Goal: Transaction & Acquisition: Purchase product/service

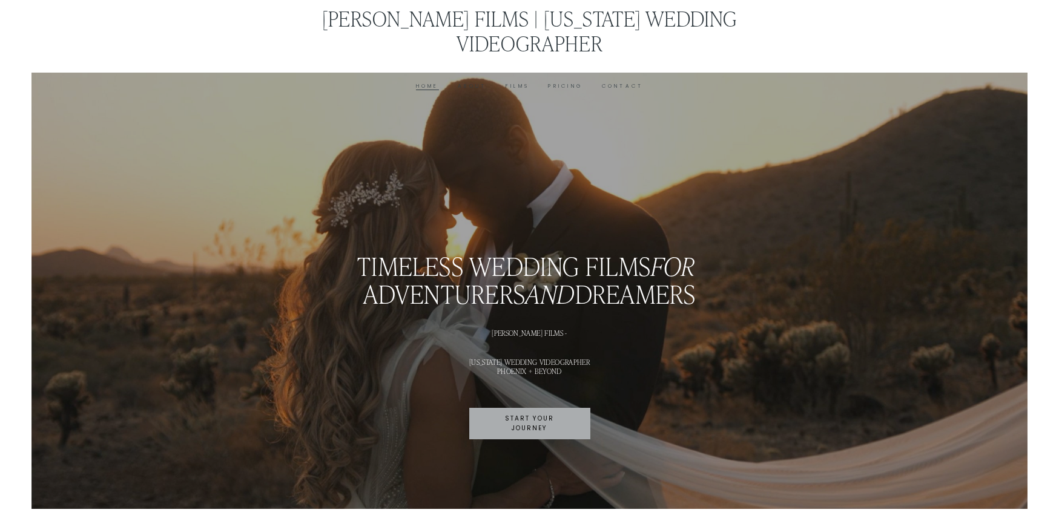
click at [519, 82] on link "Films" at bounding box center [518, 86] width 24 height 9
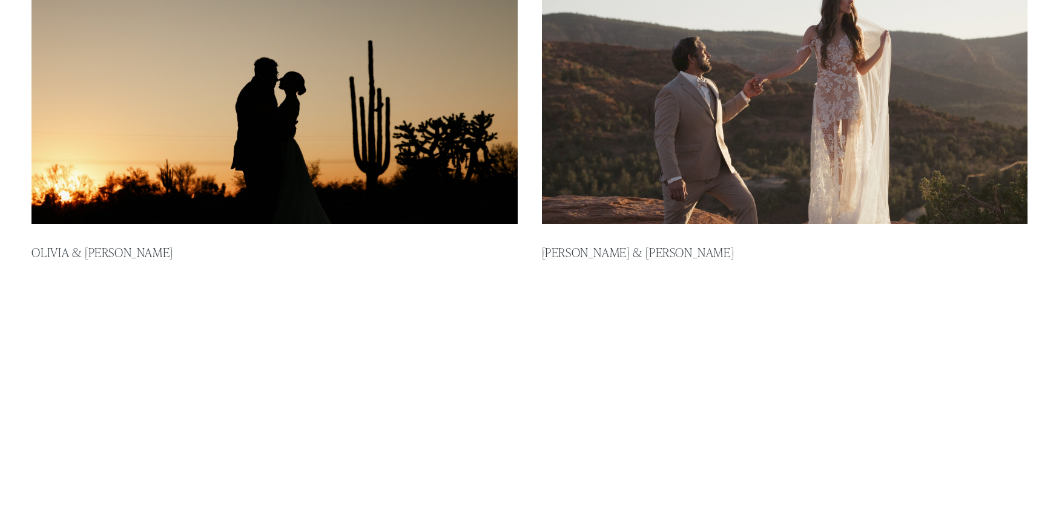
scroll to position [386, 0]
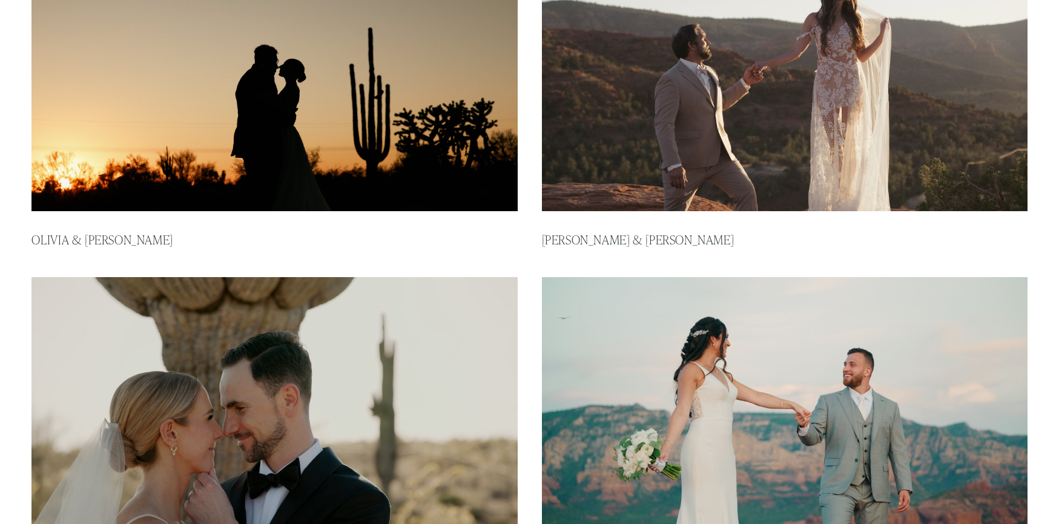
click at [314, 108] on img at bounding box center [274, 74] width 491 height 277
type input "****"
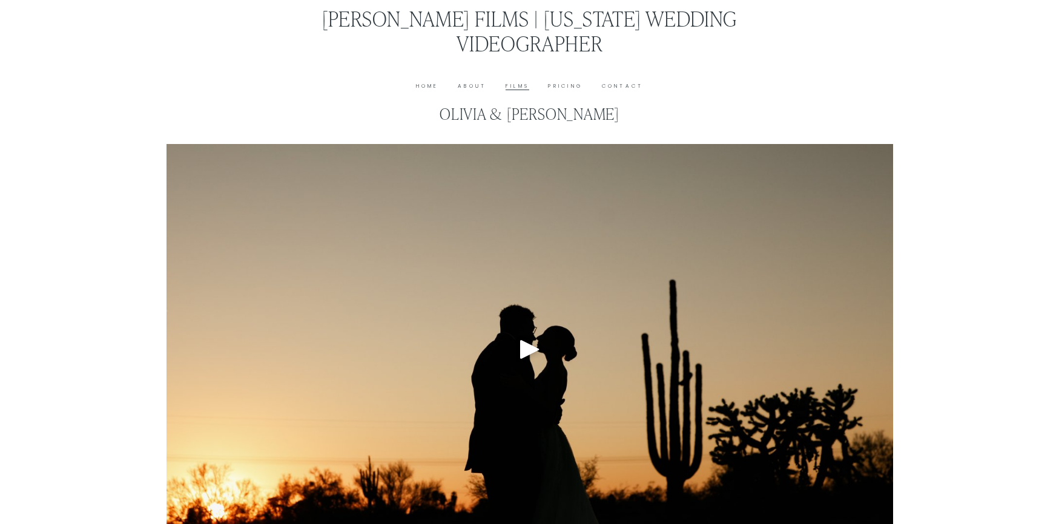
click at [529, 343] on div "Play" at bounding box center [529, 349] width 29 height 29
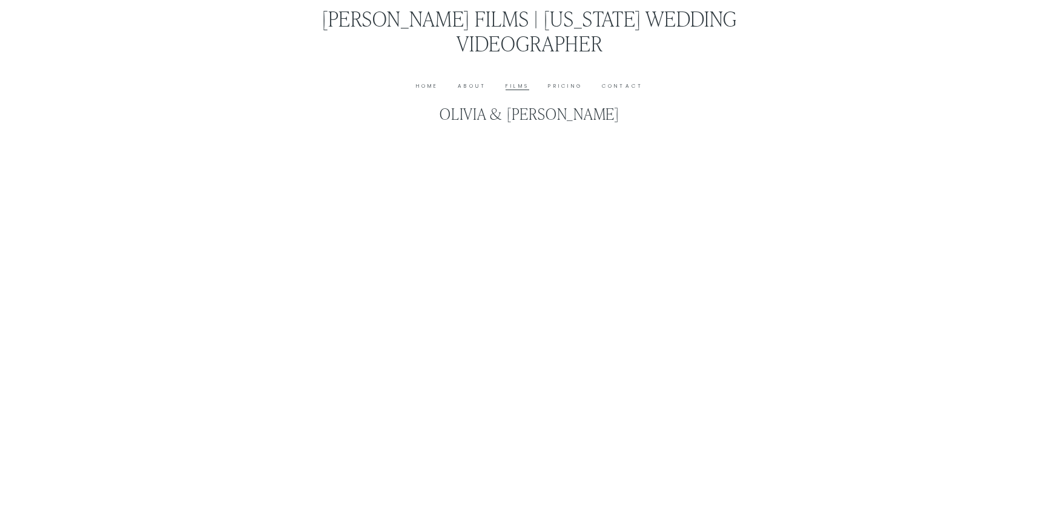
click at [568, 82] on link "Pricing" at bounding box center [565, 86] width 35 height 9
